Goal: Complete application form: Complete application form

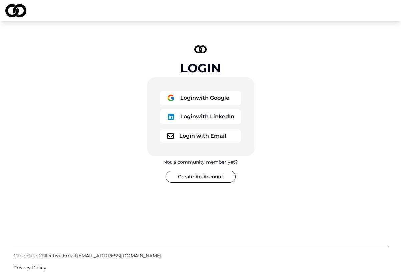
click at [206, 113] on button "Login with LinkedIn" at bounding box center [200, 116] width 81 height 15
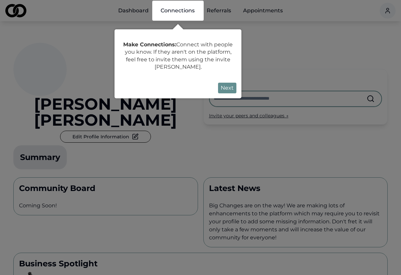
click at [226, 86] on button "Next" at bounding box center [227, 88] width 18 height 11
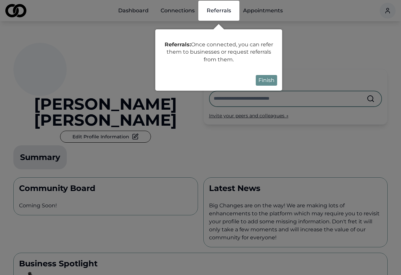
click at [262, 81] on button "Finish" at bounding box center [266, 80] width 21 height 11
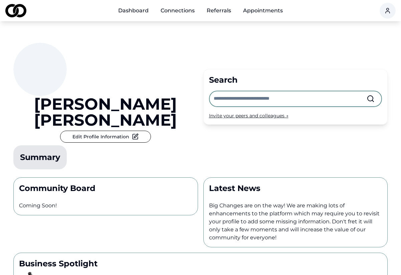
click at [241, 91] on input "text" at bounding box center [290, 98] width 153 height 15
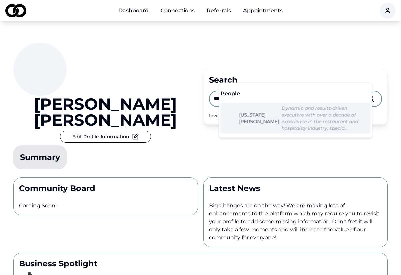
type input "********"
click at [201, 109] on div "Jared Becker Edit Profile Information Summary Search ******** Invite your peers…" at bounding box center [200, 96] width 374 height 151
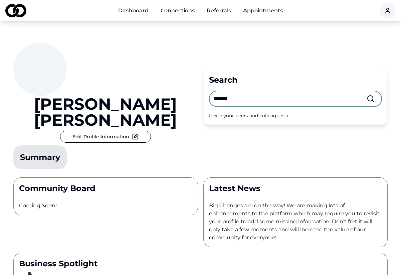
click at [138, 10] on link "Dashboard" at bounding box center [133, 10] width 41 height 13
click at [15, 7] on img at bounding box center [15, 10] width 21 height 13
click at [17, 14] on img at bounding box center [15, 10] width 21 height 13
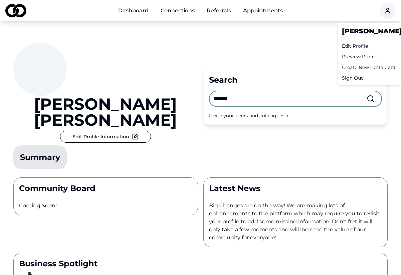
click at [387, 11] on html "Dashboard Connections Referrals Appointments Jared Becker Edit Profile Informat…" at bounding box center [200, 137] width 401 height 275
click at [307, 41] on html "Dashboard Connections Referrals Appointments Jared Becker Edit Profile Informat…" at bounding box center [200, 137] width 401 height 275
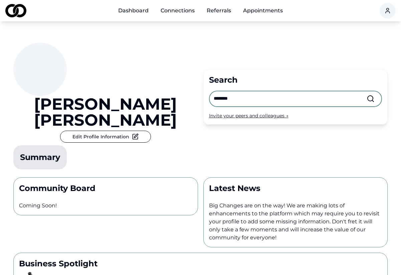
click at [182, 12] on link "Connections" at bounding box center [177, 10] width 45 height 13
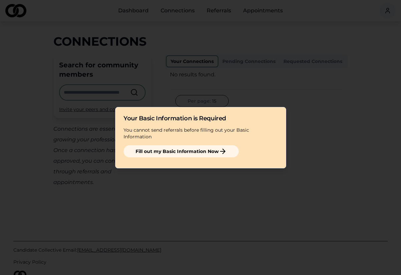
click at [189, 146] on button "Fill out my Basic Information Now" at bounding box center [180, 151] width 115 height 12
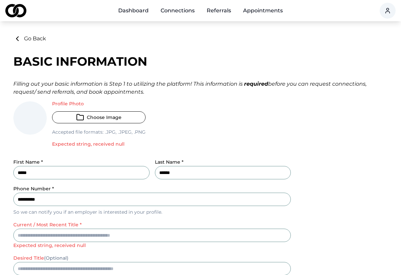
click at [20, 11] on img at bounding box center [15, 10] width 21 height 13
